Goal: Find specific page/section: Find specific page/section

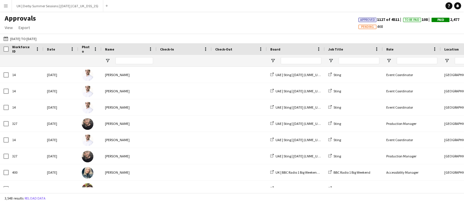
click at [6, 8] on app-icon "Menu" at bounding box center [5, 5] width 5 height 5
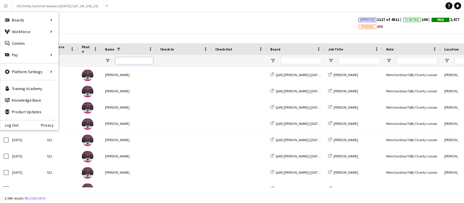
click at [127, 61] on input "Name Filter Input" at bounding box center [134, 60] width 38 height 7
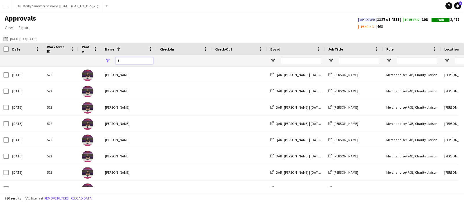
type input "*"
click at [4, 6] on app-icon "Menu" at bounding box center [5, 5] width 5 height 5
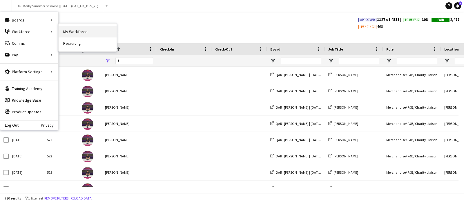
click at [71, 32] on link "My Workforce" at bounding box center [88, 32] width 58 height 12
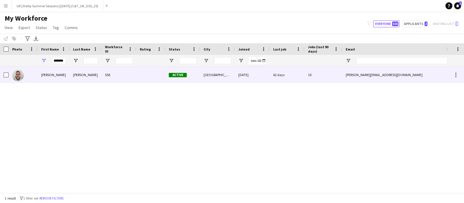
click at [74, 73] on div "[PERSON_NAME]" at bounding box center [86, 75] width 32 height 16
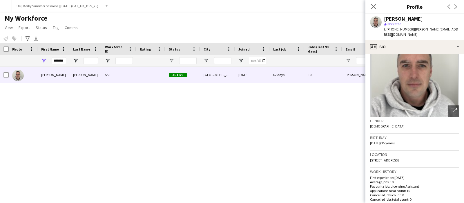
scroll to position [36, 0]
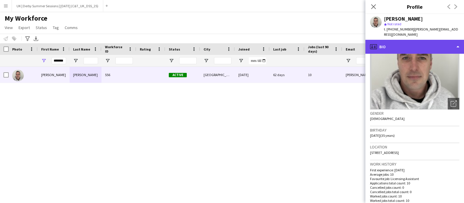
click at [384, 40] on div "profile Bio" at bounding box center [414, 47] width 99 height 14
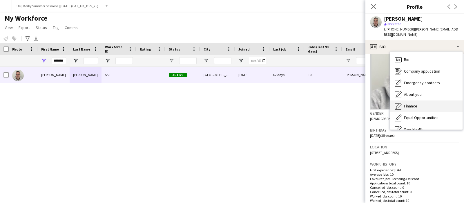
click at [414, 103] on span "Finance" at bounding box center [410, 105] width 13 height 5
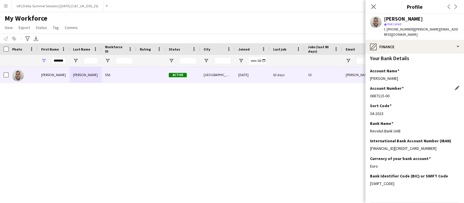
scroll to position [123, 0]
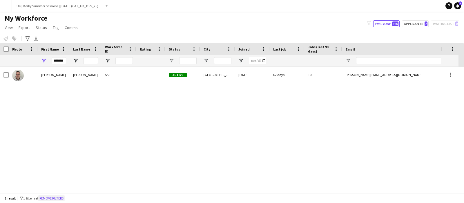
click at [58, 197] on button "Remove filters" at bounding box center [51, 198] width 26 height 6
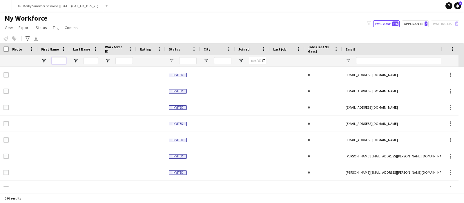
click at [59, 58] on input "First Name Filter Input" at bounding box center [59, 60] width 14 height 7
type input "*******"
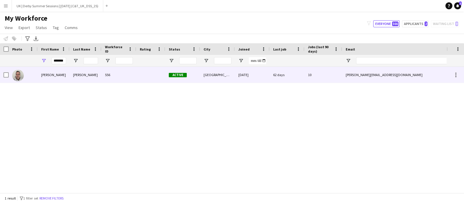
scroll to position [0, 0]
click at [89, 76] on div "[PERSON_NAME]" at bounding box center [86, 75] width 32 height 16
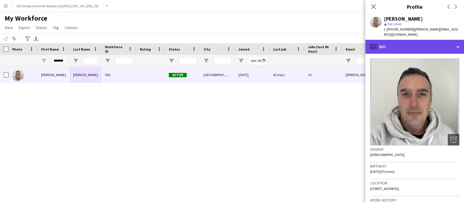
click at [402, 41] on div "profile Bio" at bounding box center [414, 47] width 99 height 14
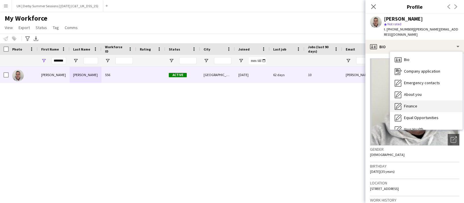
click at [412, 103] on span "Finance" at bounding box center [410, 105] width 13 height 5
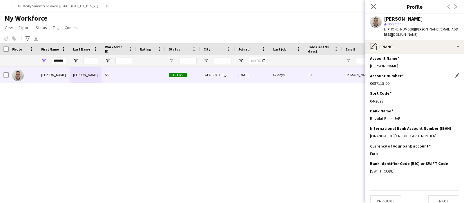
scroll to position [123, 0]
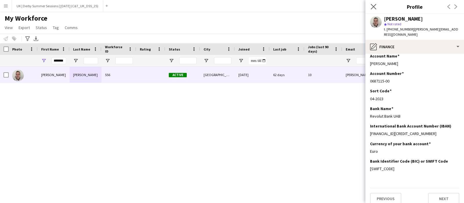
click at [372, 3] on app-icon "Close pop-in" at bounding box center [373, 7] width 8 height 8
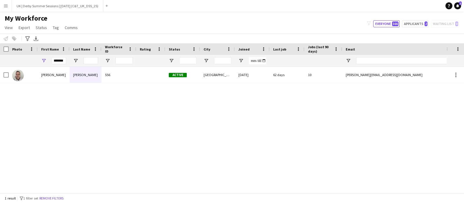
click at [3, 4] on button "Menu" at bounding box center [6, 6] width 12 height 12
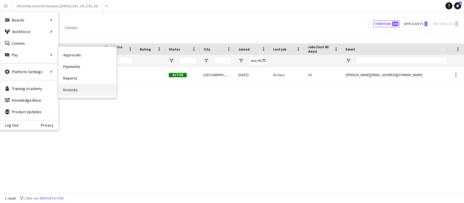
click at [67, 86] on link "Invoices" at bounding box center [88, 90] width 58 height 12
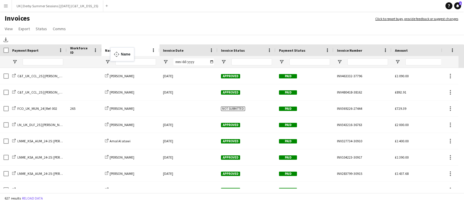
drag, startPoint x: 249, startPoint y: 51, endPoint x: 113, endPoint y: 51, distance: 135.9
click at [131, 61] on input "Name Filter Input" at bounding box center [135, 61] width 41 height 7
type input "*******"
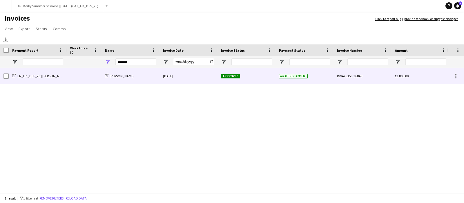
click at [133, 72] on div "share-external-link-1 Brendan Murray" at bounding box center [130, 76] width 58 height 16
